Goal: Communication & Community: Answer question/provide support

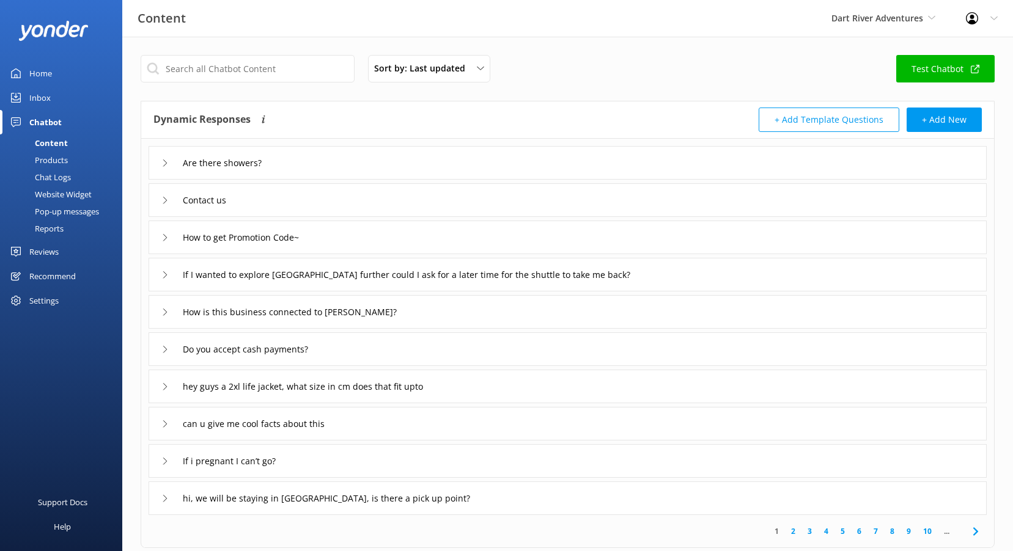
click at [48, 253] on div "Reviews" at bounding box center [43, 252] width 29 height 24
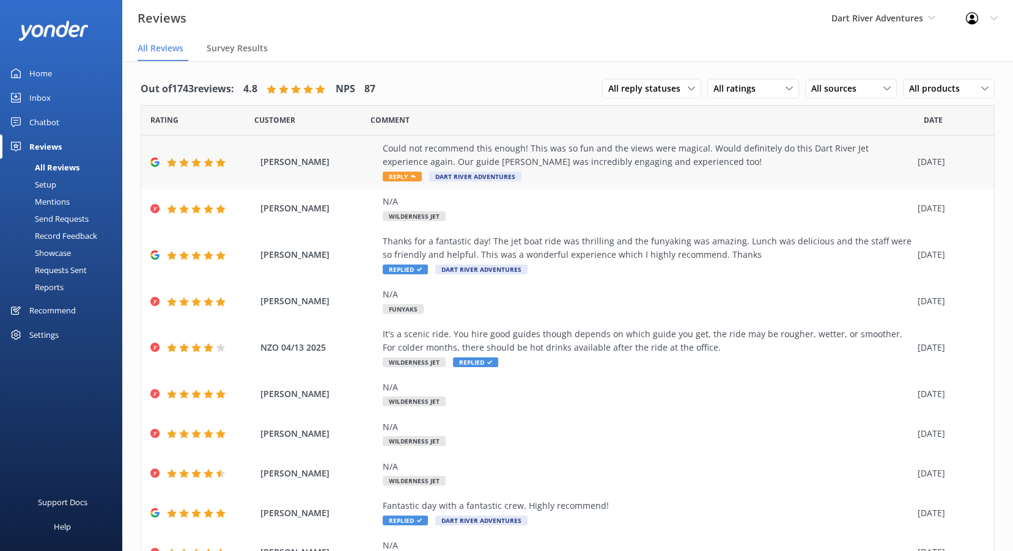
click at [400, 177] on span "Reply" at bounding box center [402, 177] width 39 height 10
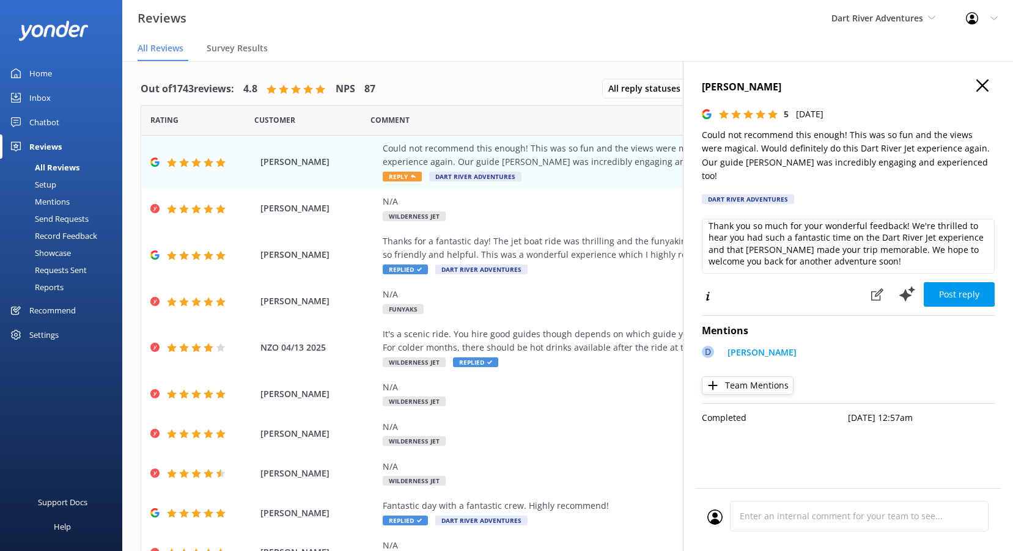
scroll to position [6, 0]
click at [881, 252] on textarea "Thank you so much for your wonderful feedback! We're thrilled to hear you had s…" at bounding box center [848, 246] width 293 height 55
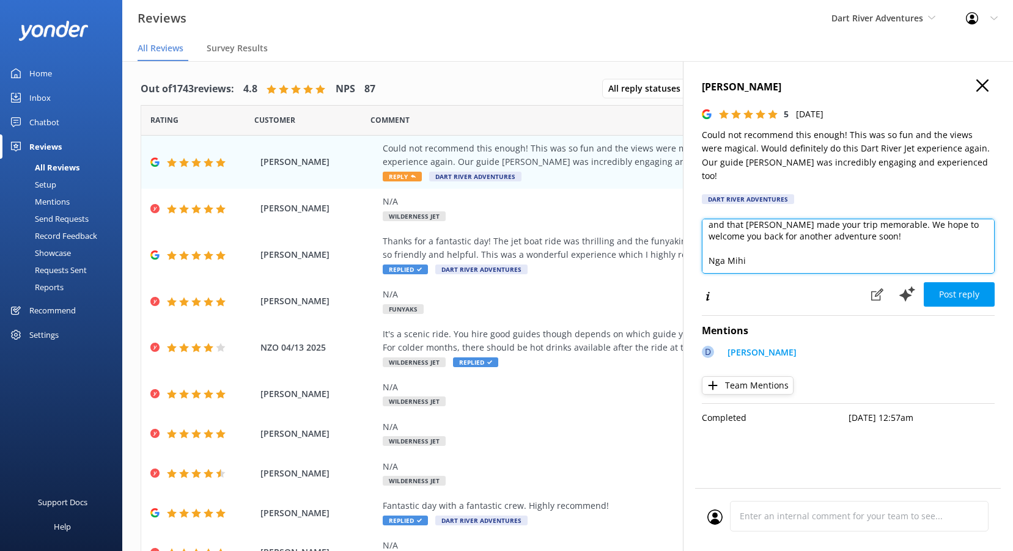
scroll to position [48, 0]
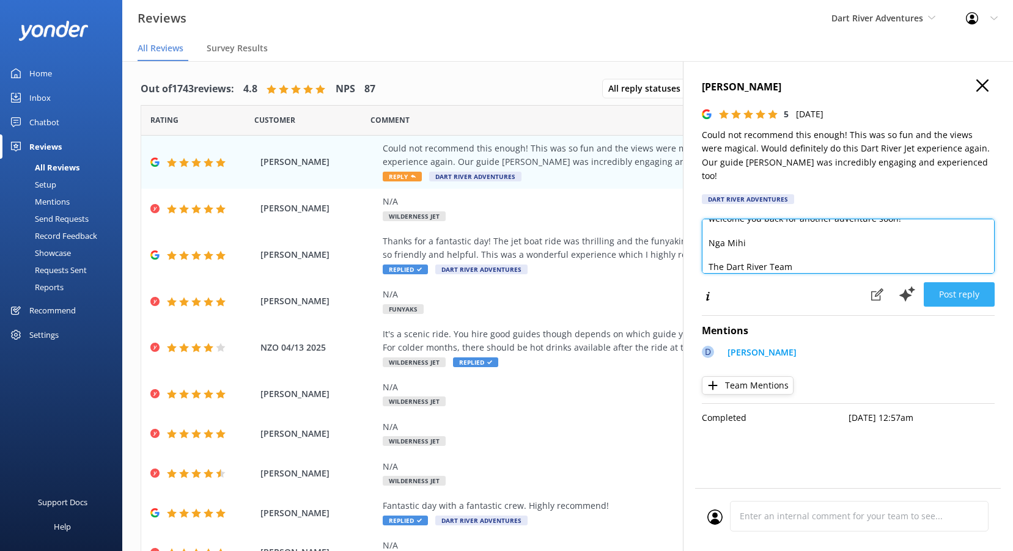
type textarea "Thank you so much for your wonderful feedback! We're thrilled to hear you had s…"
click at [975, 282] on button "Post reply" at bounding box center [958, 294] width 71 height 24
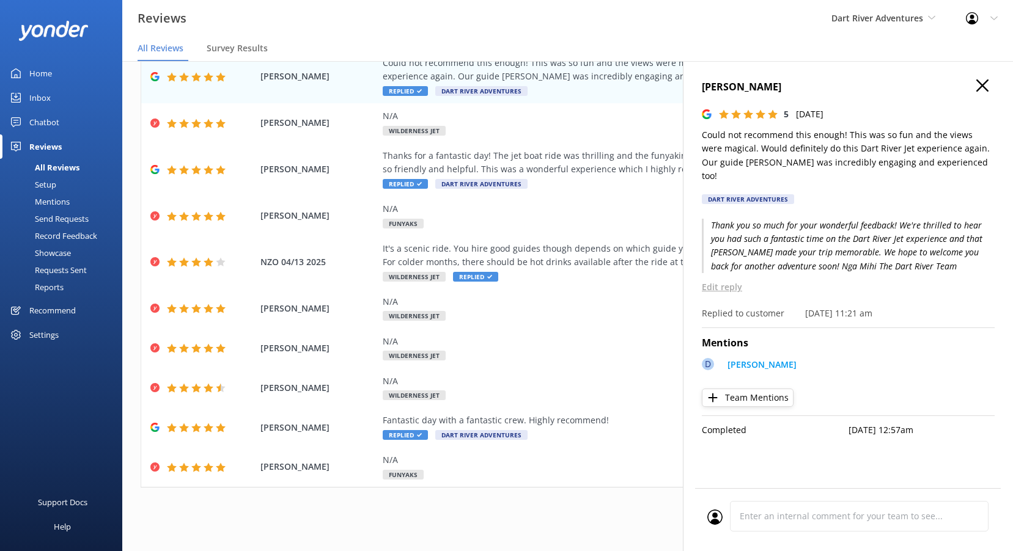
scroll to position [62, 0]
